Goal: Obtain resource: Obtain resource

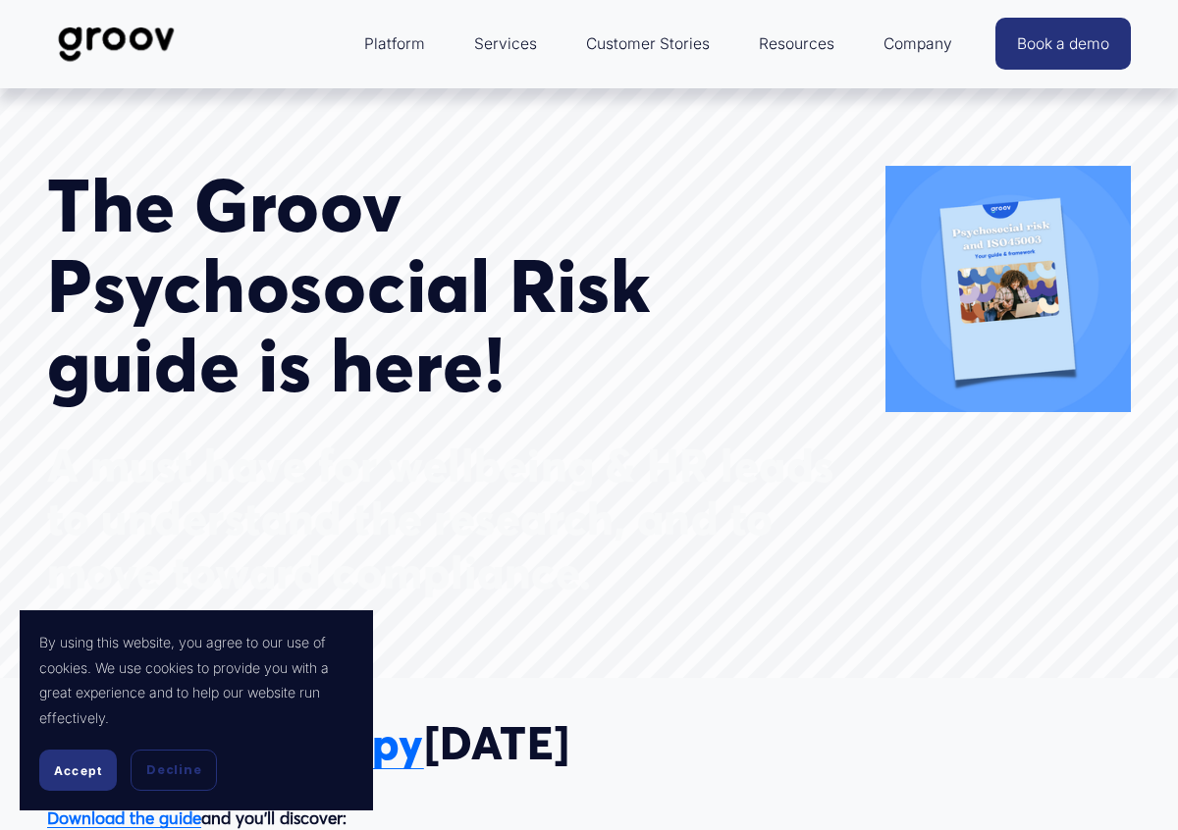
click at [87, 764] on span "Accept" at bounding box center [78, 771] width 48 height 15
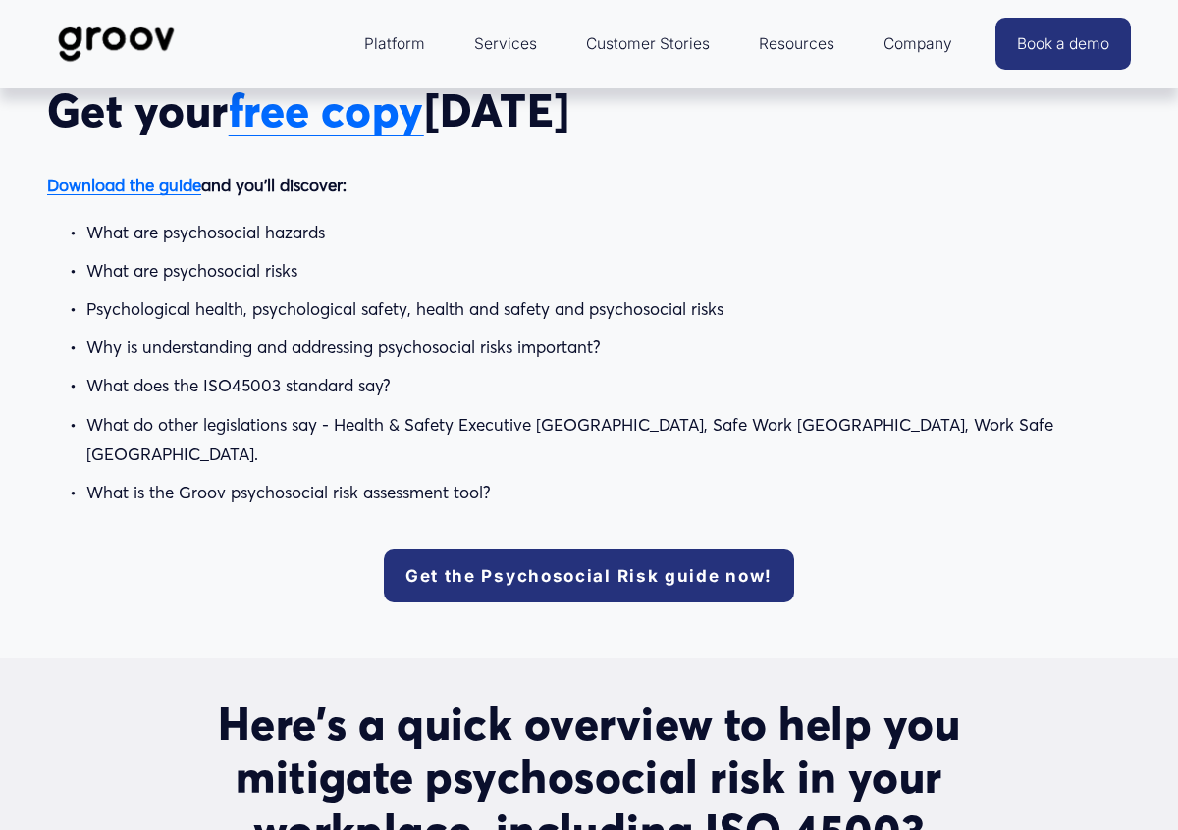
scroll to position [612, 0]
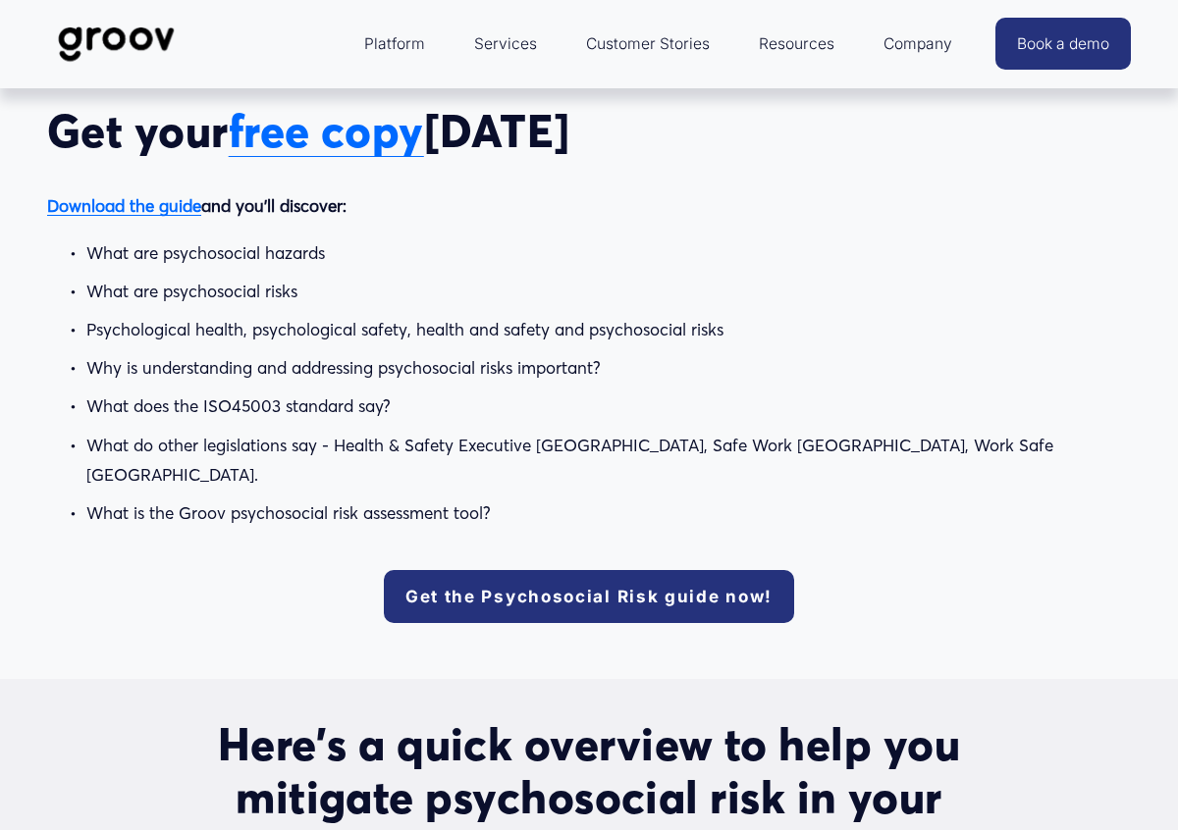
click at [505, 575] on link "Get the Psychosocial Risk guide now!" at bounding box center [589, 596] width 410 height 53
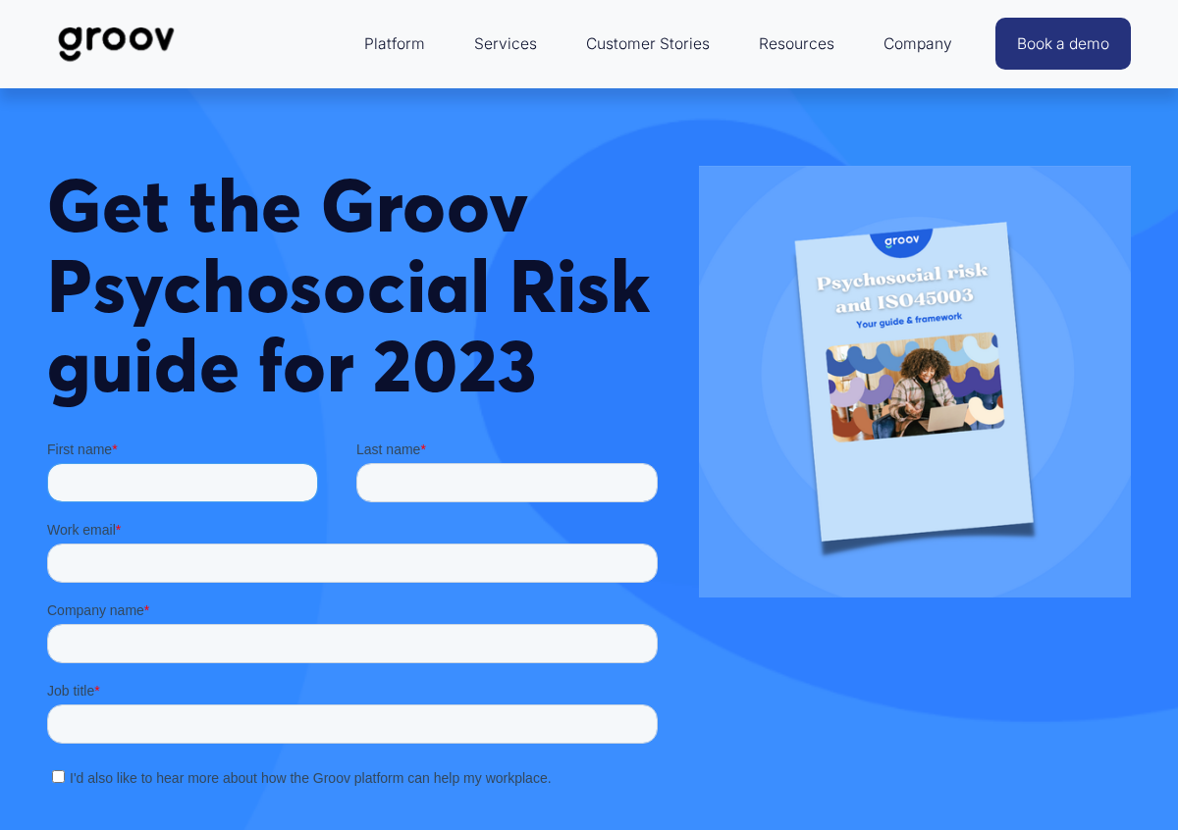
click at [238, 485] on input "First name *" at bounding box center [182, 481] width 271 height 39
type input "Natalie"
type input "McDade"
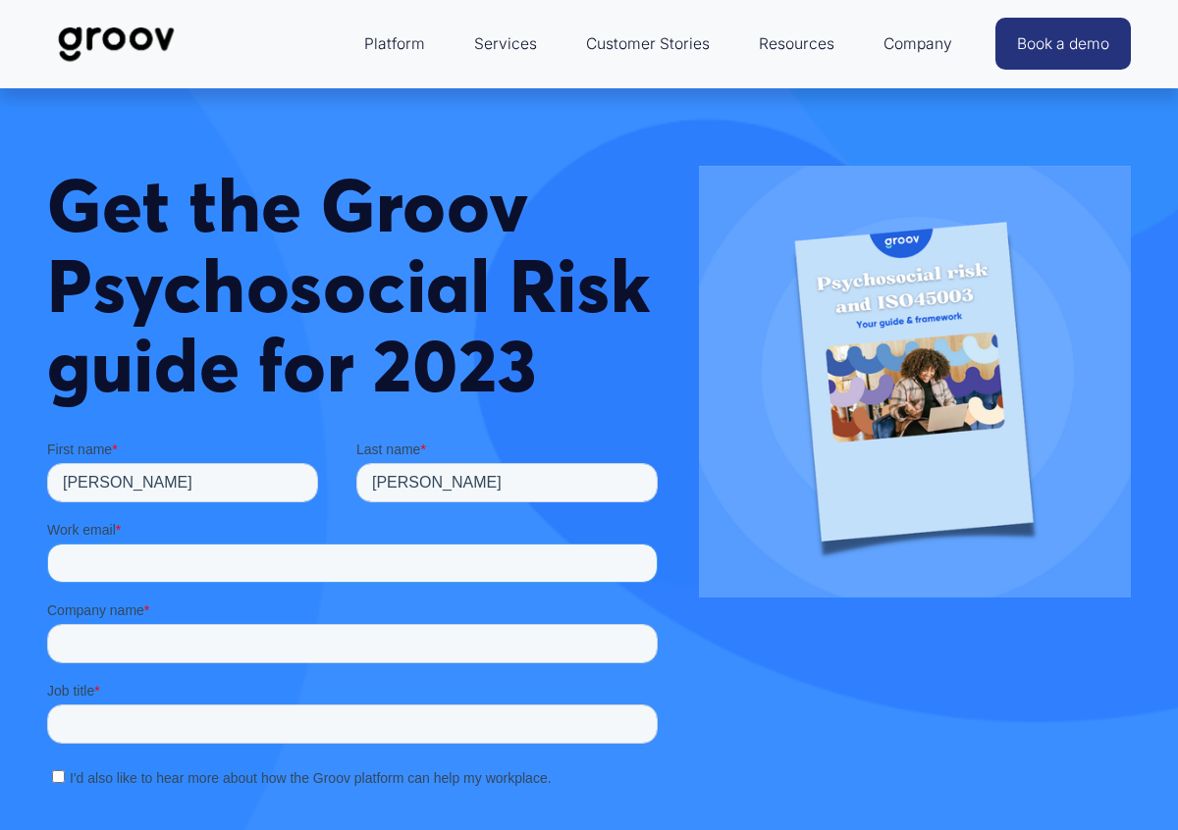
click at [106, 559] on input "Work email *" at bounding box center [352, 562] width 611 height 39
type input "meganbalatini@gmail.com"
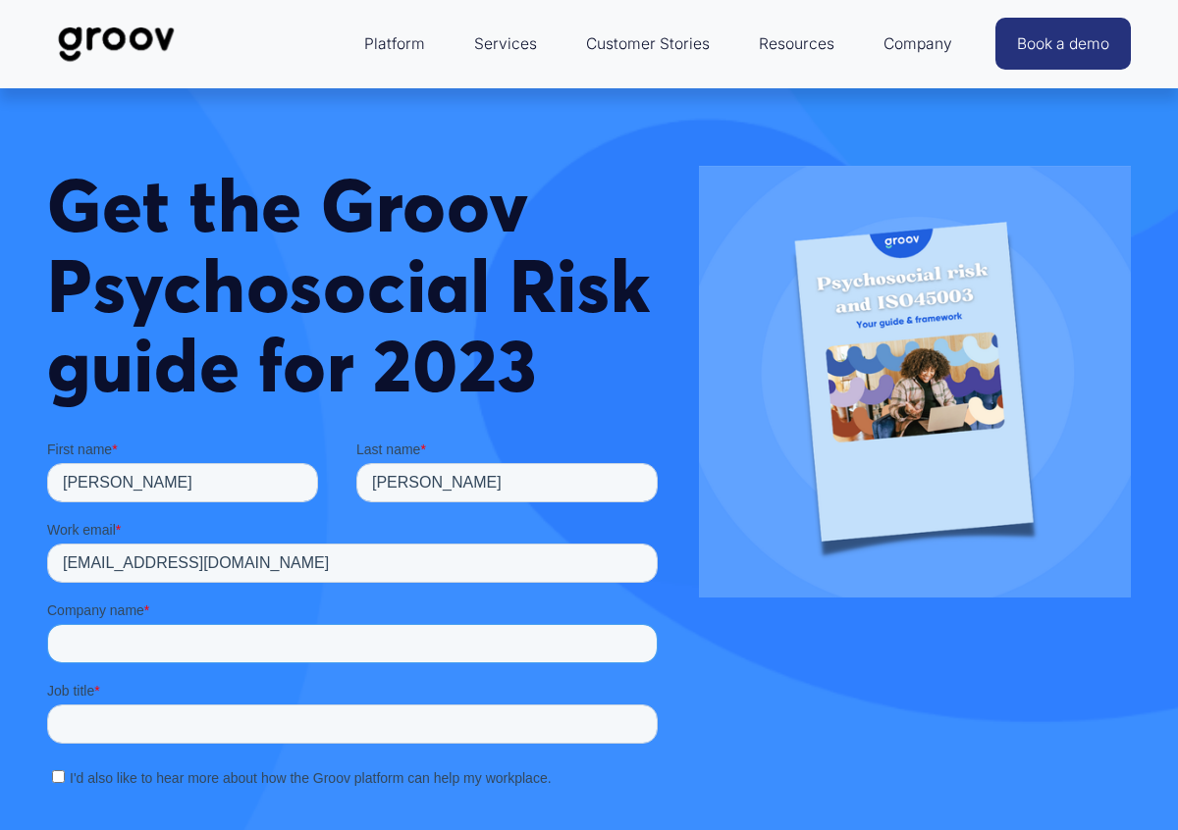
click at [189, 637] on input "Company name *" at bounding box center [352, 642] width 611 height 39
type input "MNM"
click at [187, 711] on input "Job title *" at bounding box center [352, 723] width 611 height 39
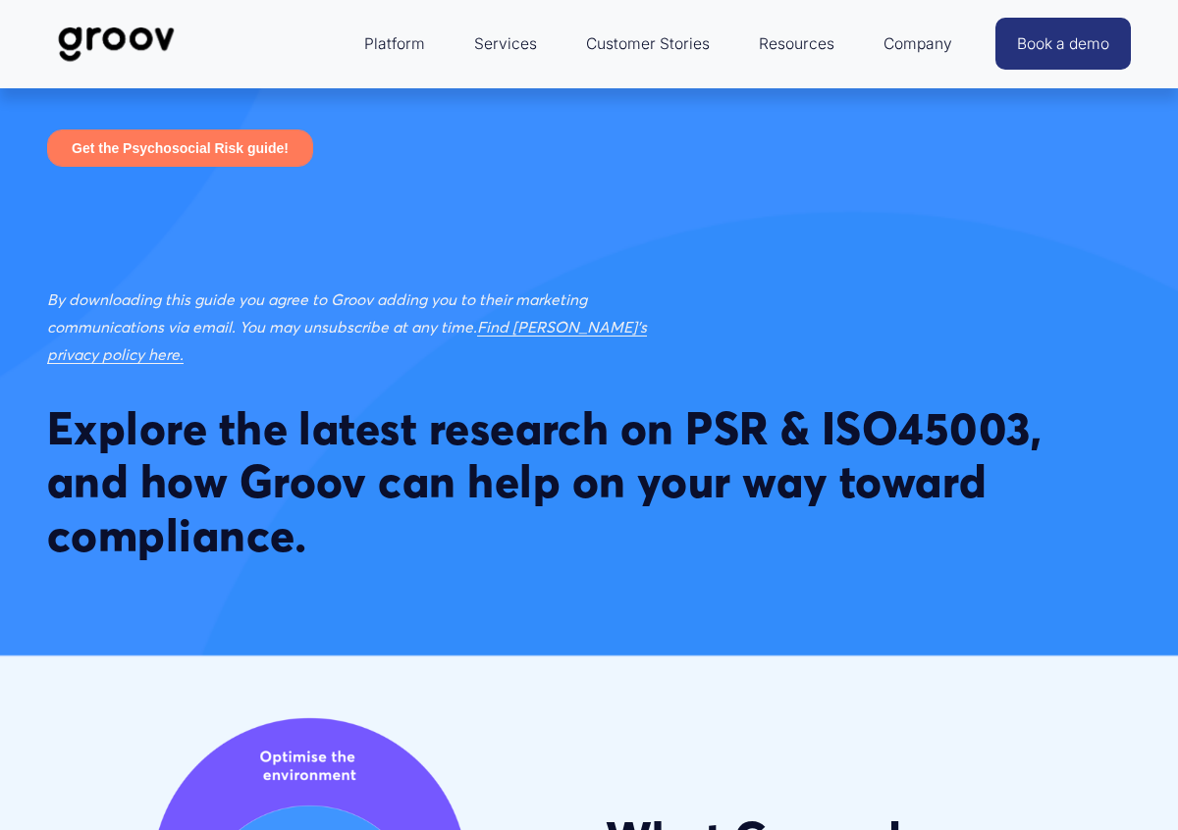
scroll to position [680, 0]
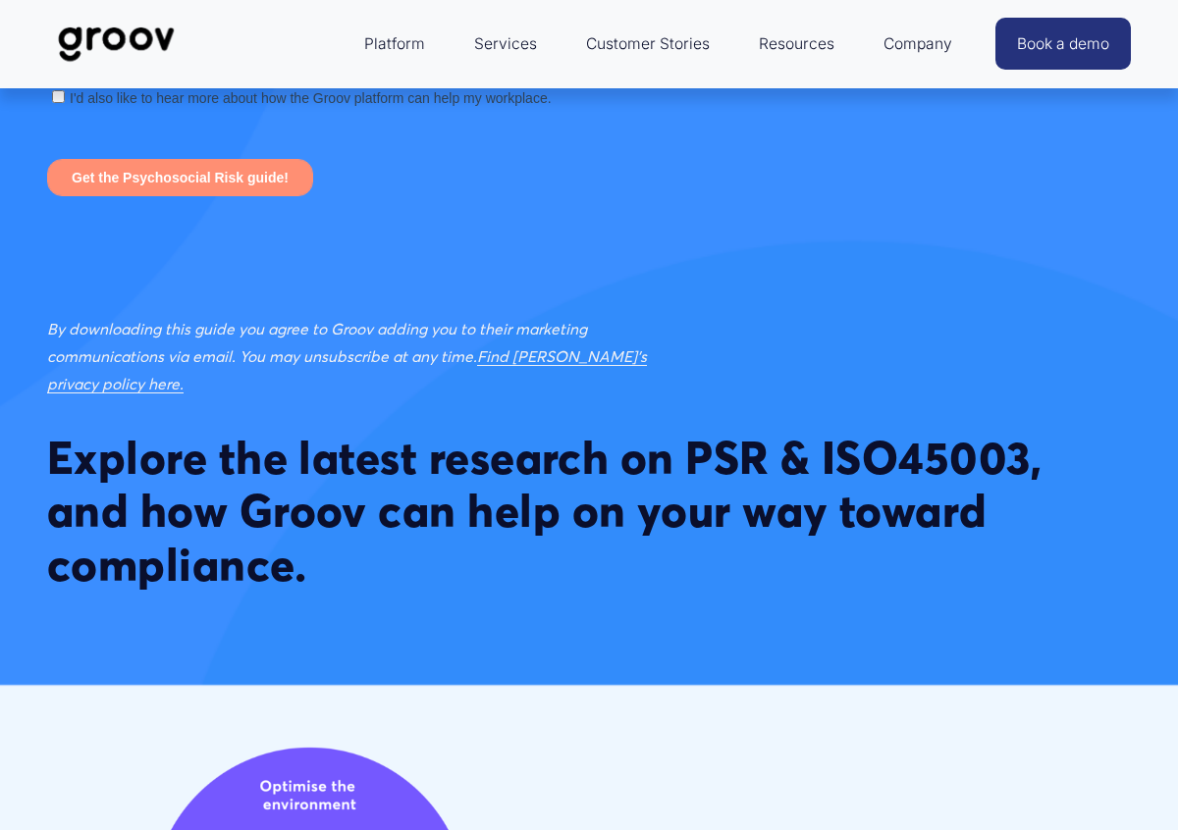
type input "Advisor"
click at [153, 187] on input "Get the Psychosocial Risk guide!" at bounding box center [180, 177] width 266 height 37
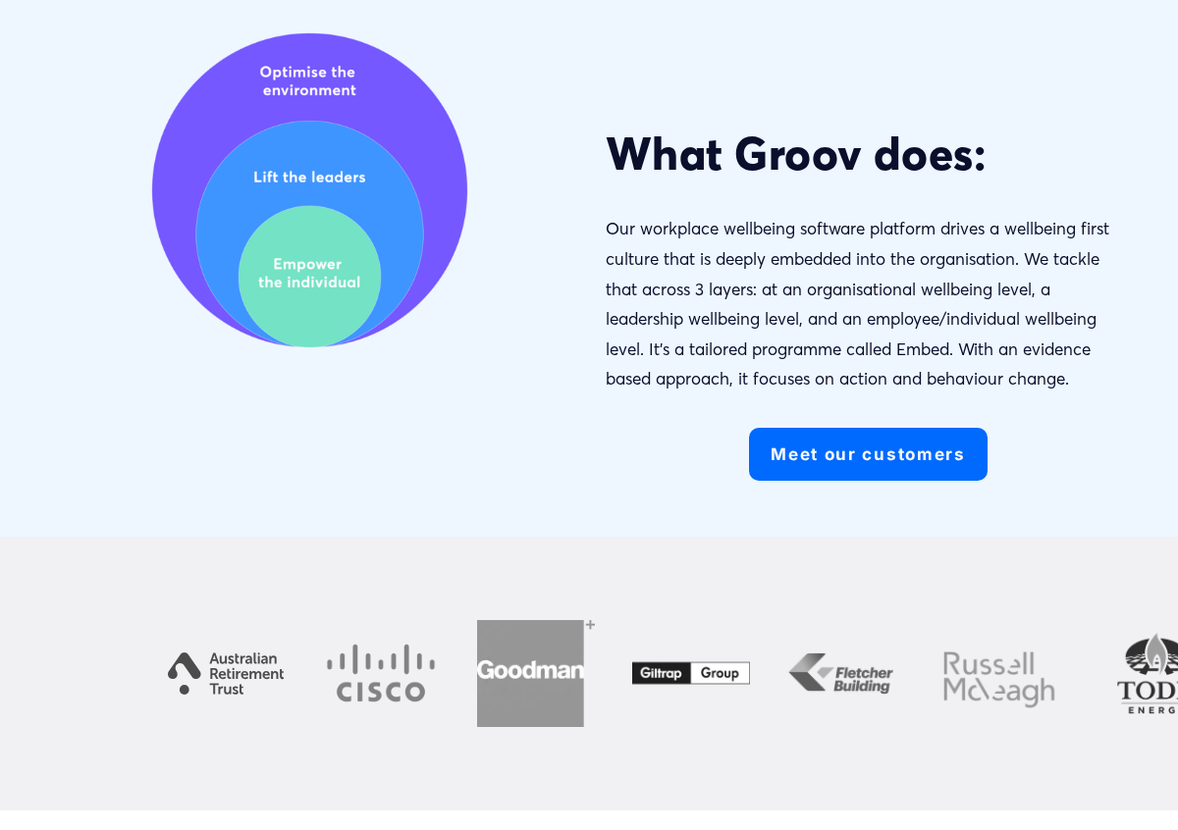
scroll to position [1396, 0]
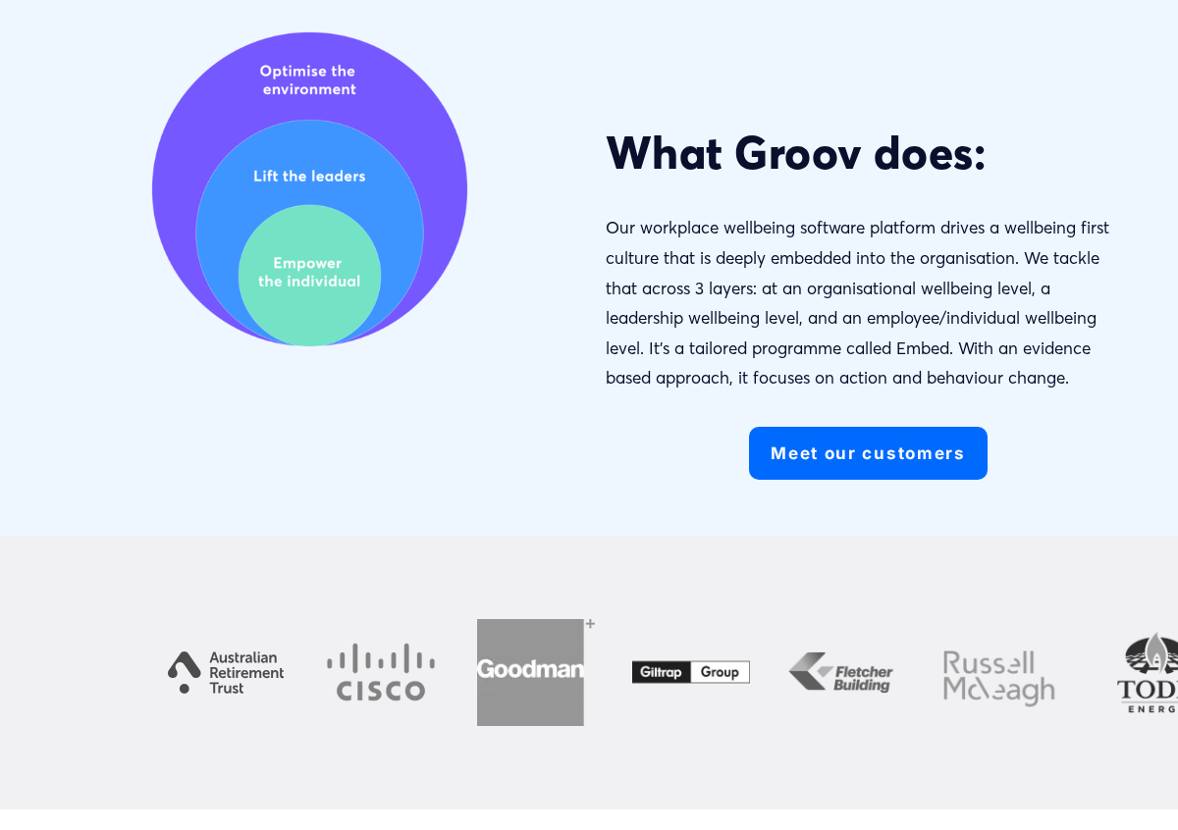
click at [800, 465] on link "Meet our customers" at bounding box center [868, 453] width 239 height 53
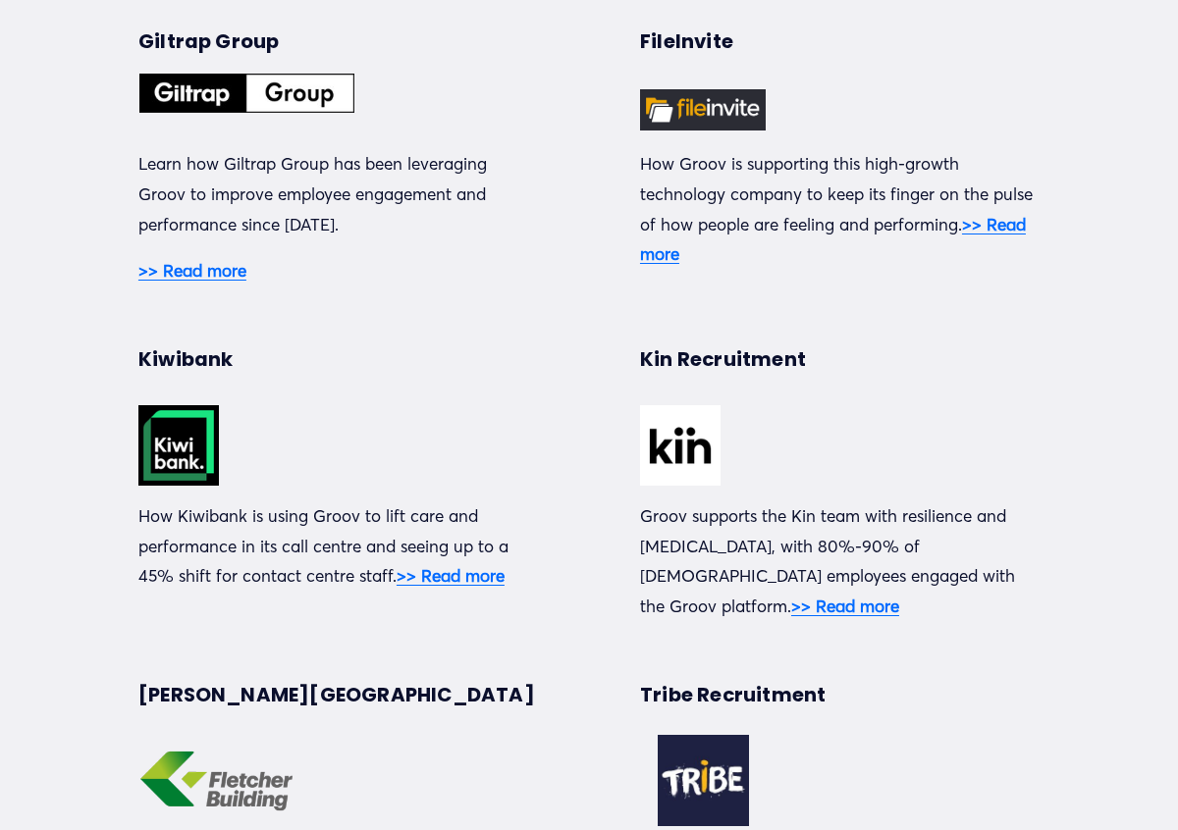
scroll to position [613, 0]
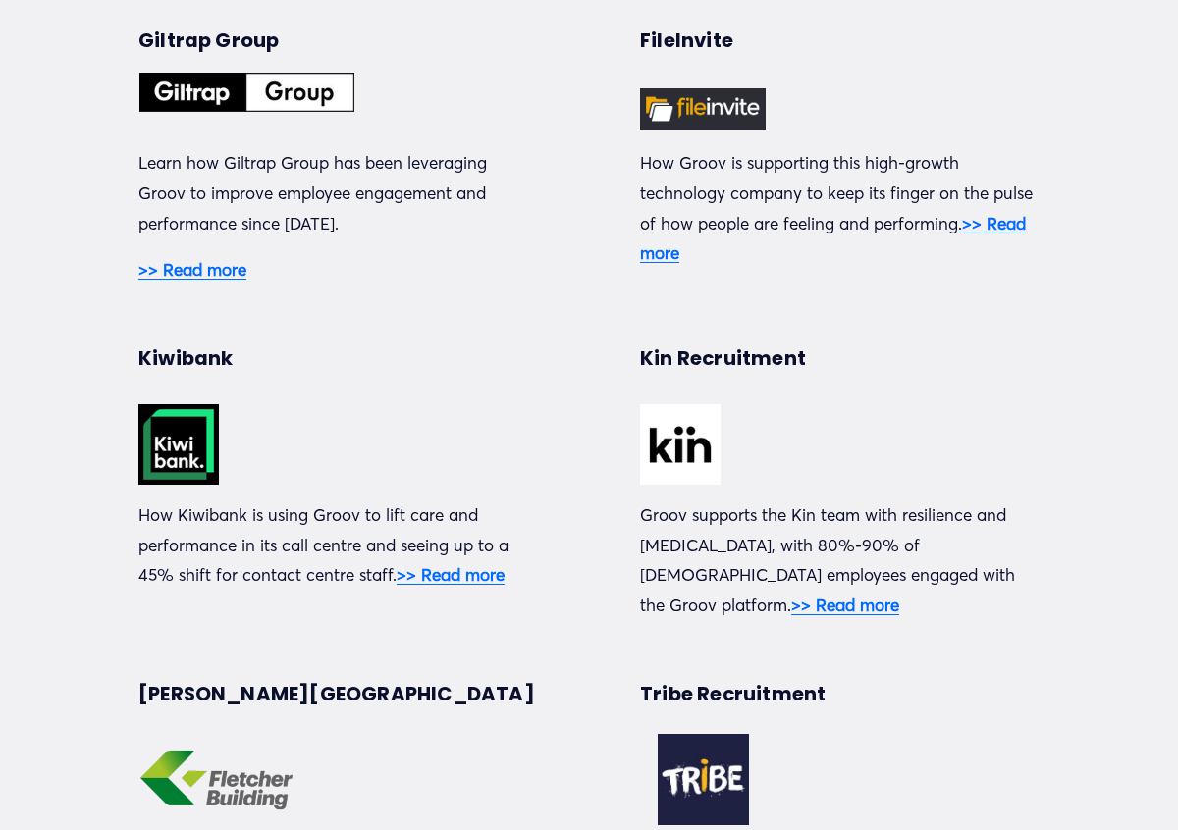
click at [461, 576] on strong ">> Read more" at bounding box center [451, 574] width 108 height 21
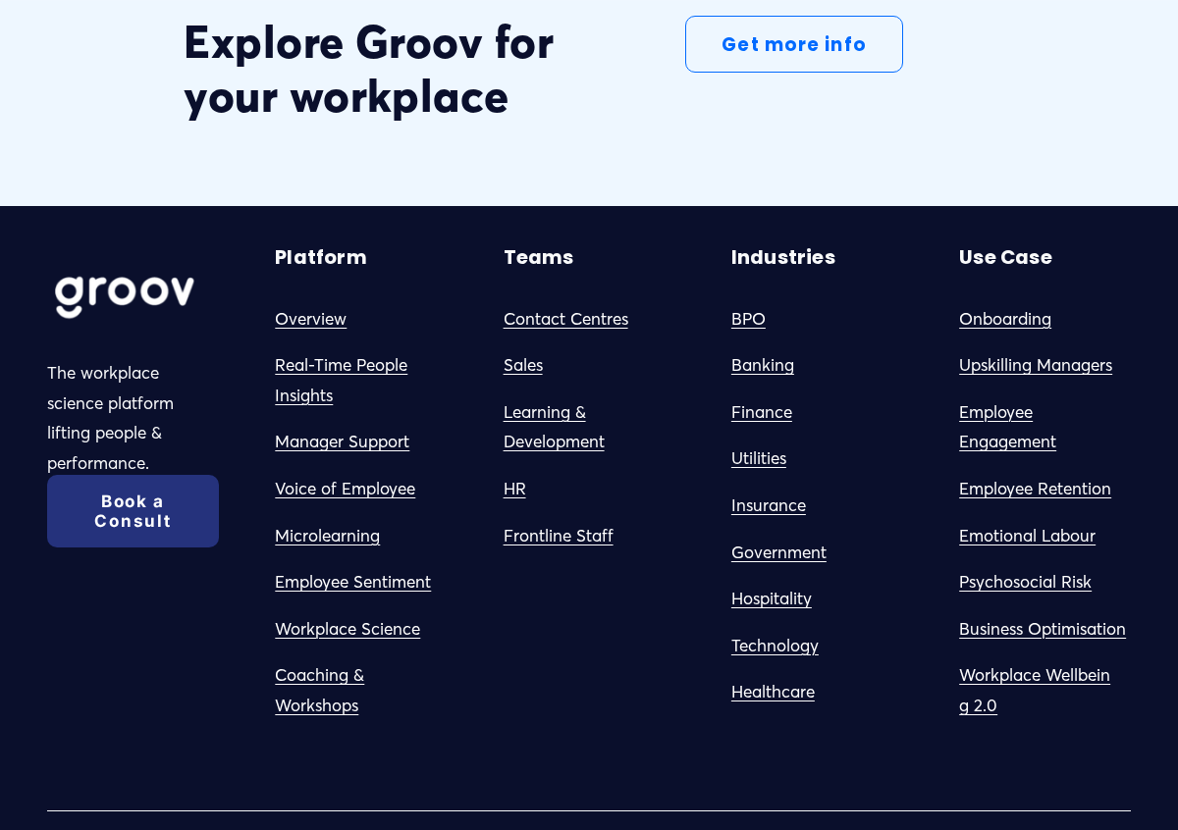
scroll to position [5516, 0]
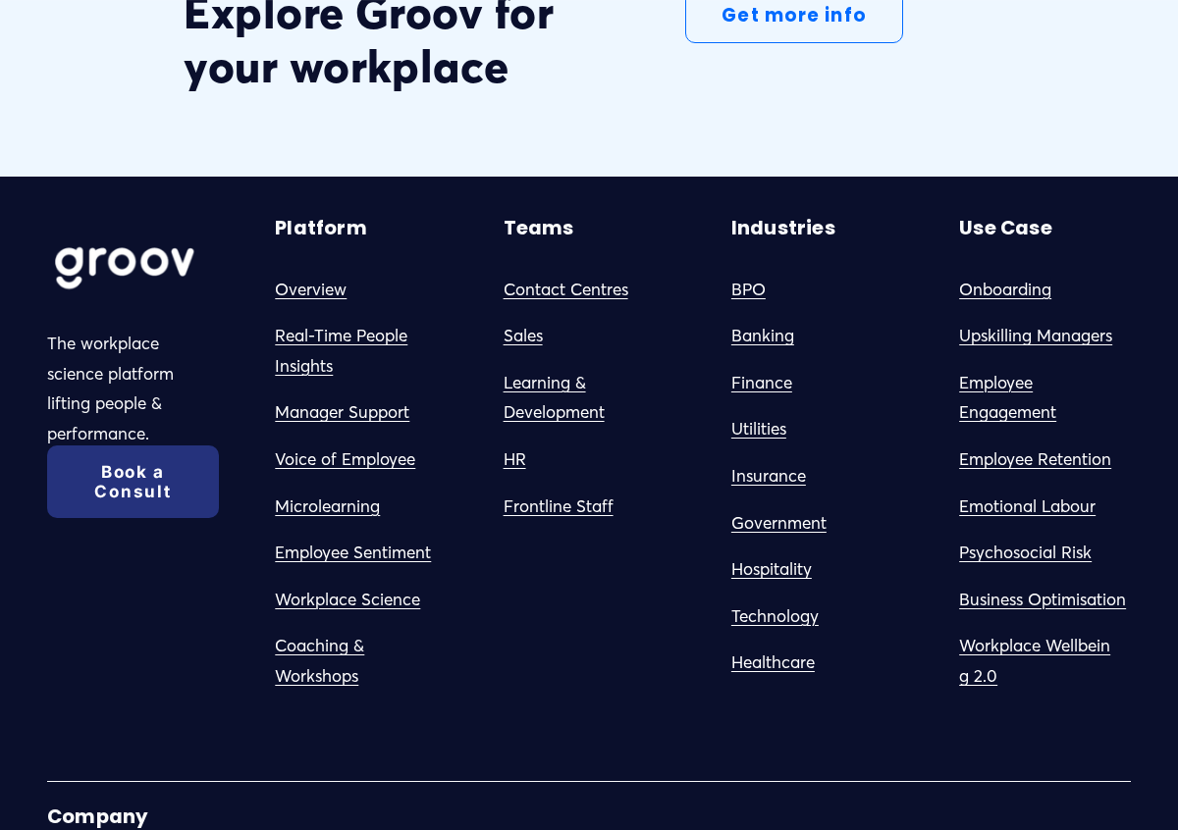
click at [540, 492] on link "Frontline Staff" at bounding box center [559, 507] width 110 height 30
click at [362, 492] on link "Microlearning" at bounding box center [327, 507] width 105 height 30
click at [342, 631] on link "Coaching & Workshops" at bounding box center [361, 661] width 172 height 60
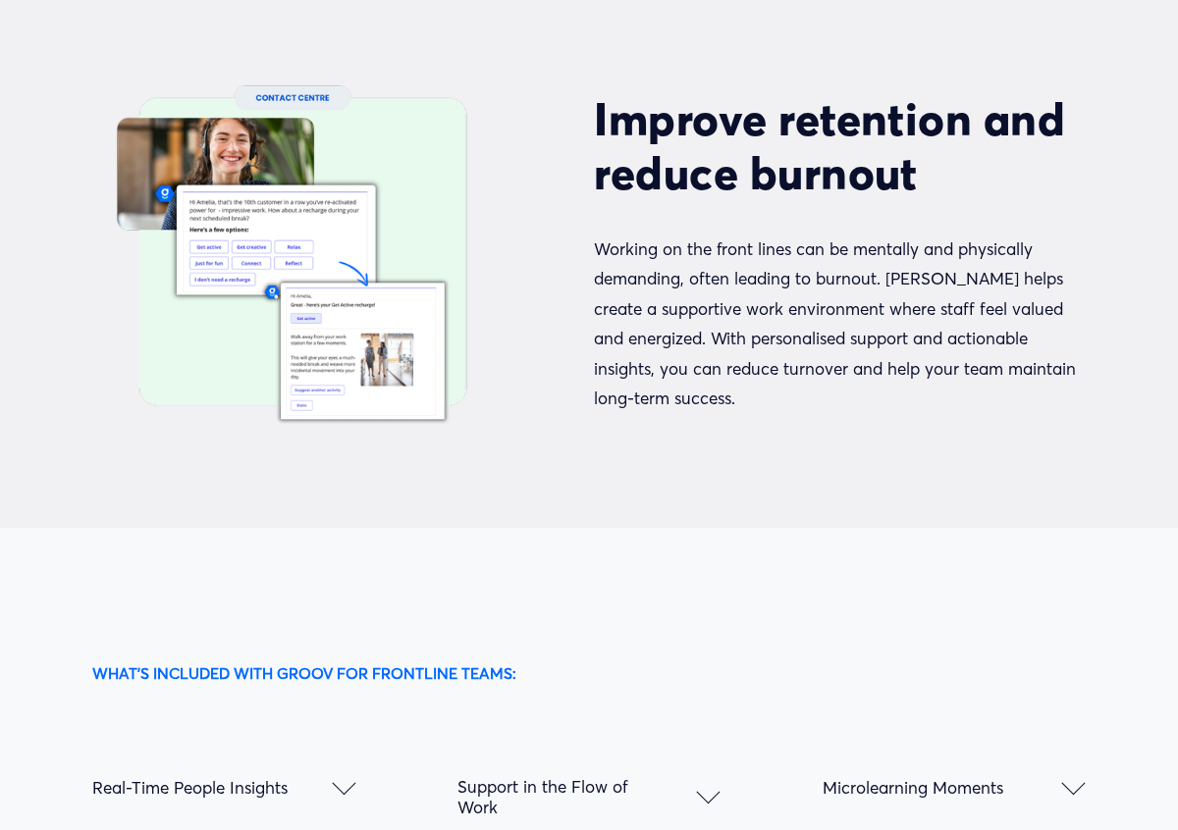
scroll to position [2357, 0]
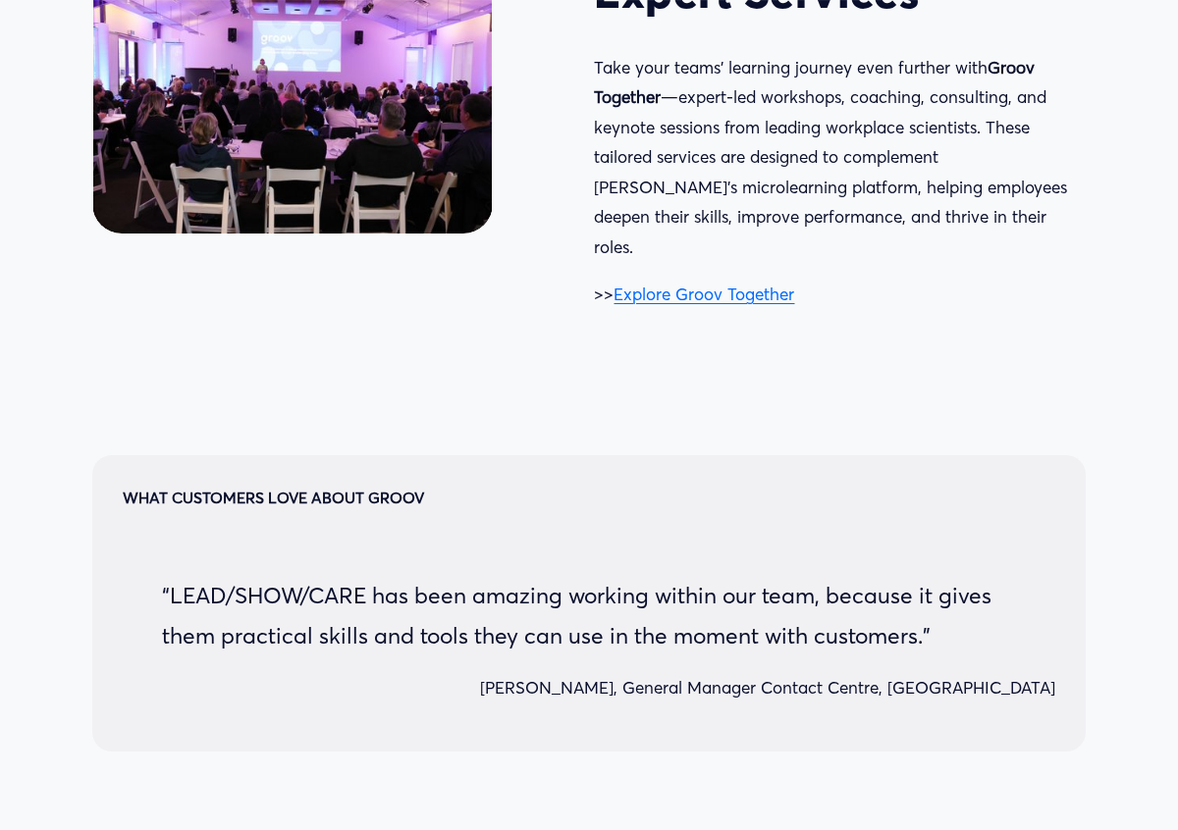
scroll to position [4012, 0]
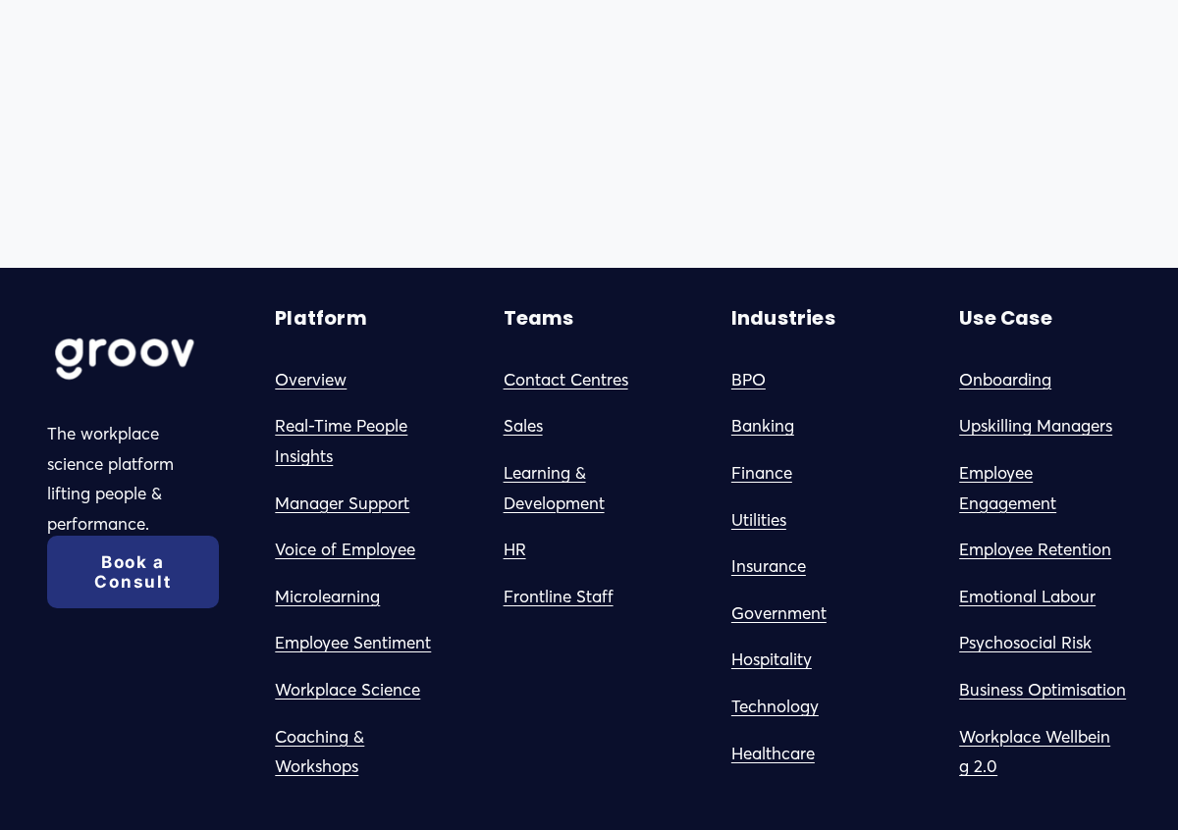
scroll to position [10302, 0]
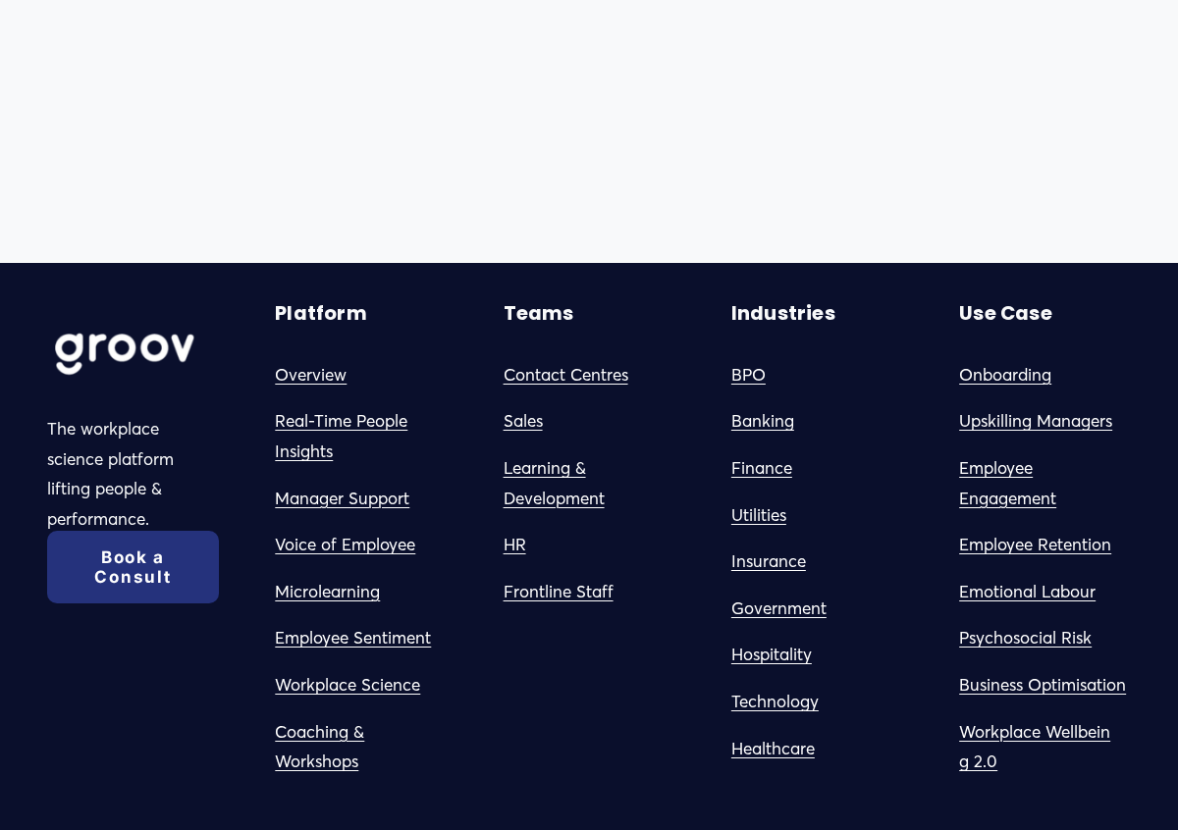
click at [1020, 453] on link "Employee Engagement" at bounding box center [1045, 483] width 172 height 60
